Goal: Navigation & Orientation: Find specific page/section

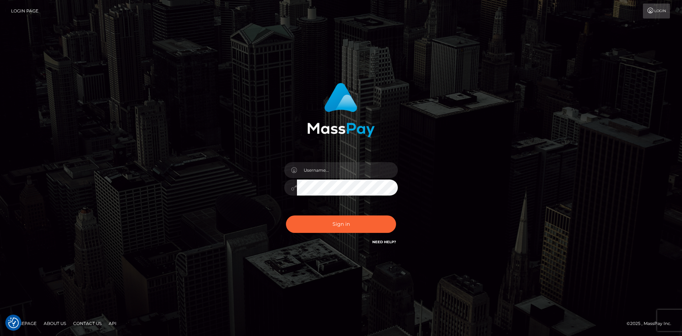
checkbox input "true"
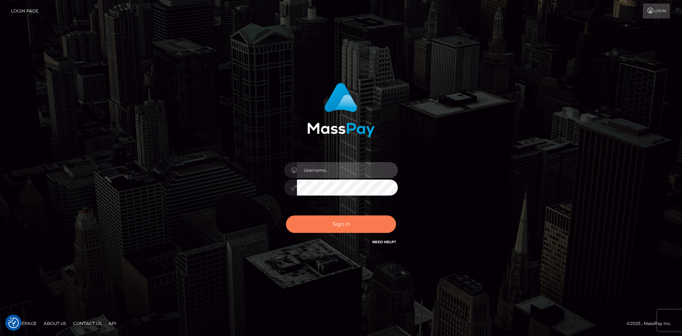
type input "Amy.Springer2"
click at [327, 221] on button "Sign in" at bounding box center [341, 223] width 110 height 17
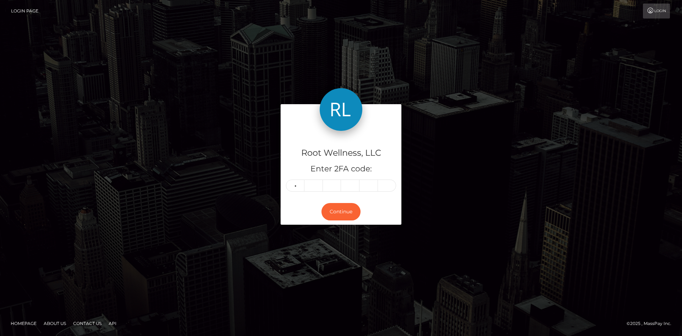
type input "4"
type input "2"
type input "0"
type input "7"
type input "8"
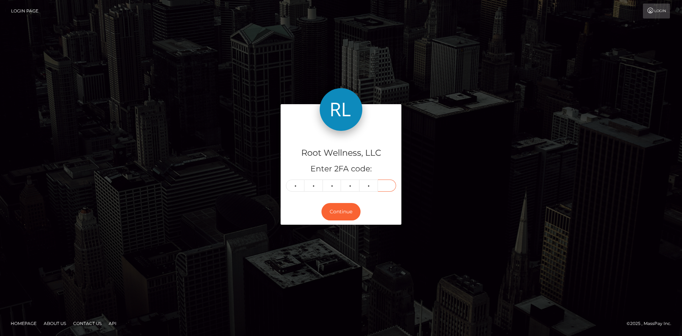
type input "3"
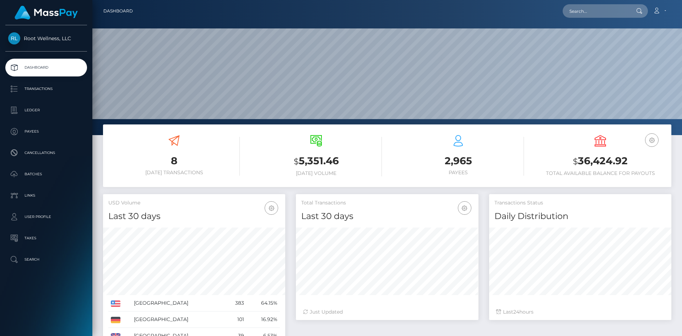
scroll to position [126, 183]
click at [26, 174] on p "Batches" at bounding box center [46, 174] width 76 height 11
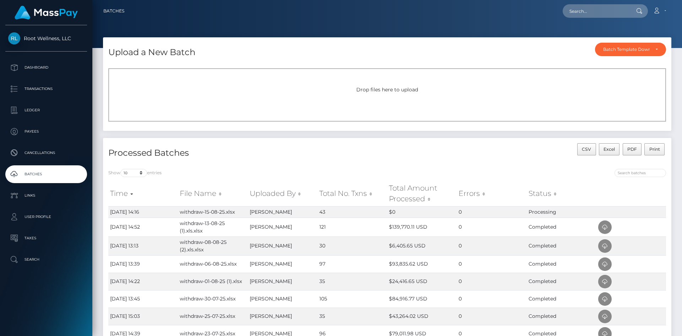
click at [39, 67] on p "Dashboard" at bounding box center [46, 67] width 76 height 11
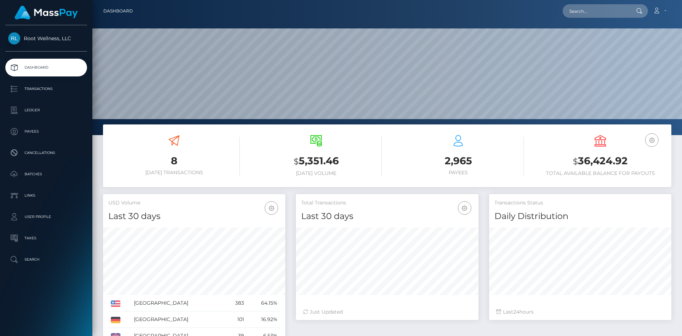
scroll to position [126, 183]
click at [33, 170] on p "Batches" at bounding box center [46, 174] width 76 height 11
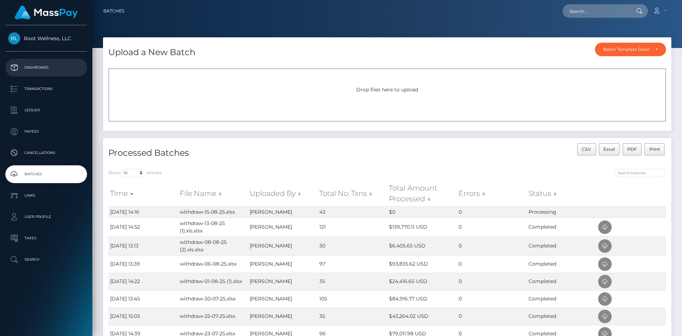
click at [41, 66] on p "Dashboard" at bounding box center [46, 67] width 76 height 11
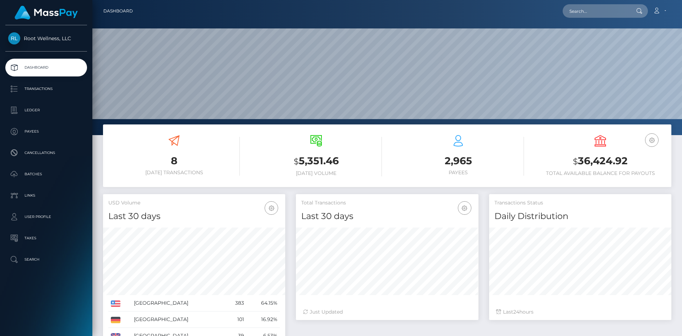
scroll to position [126, 183]
click at [42, 173] on p "Batches" at bounding box center [46, 174] width 76 height 11
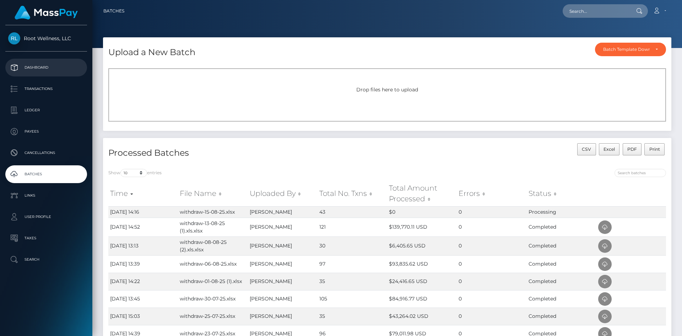
click at [39, 68] on p "Dashboard" at bounding box center [46, 67] width 76 height 11
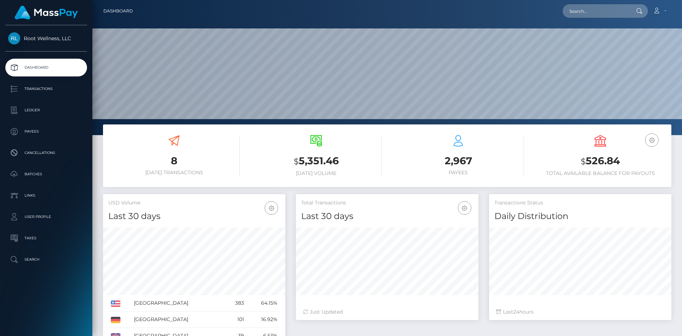
scroll to position [126, 183]
click at [38, 177] on p "Batches" at bounding box center [46, 174] width 76 height 11
